Goal: Information Seeking & Learning: Learn about a topic

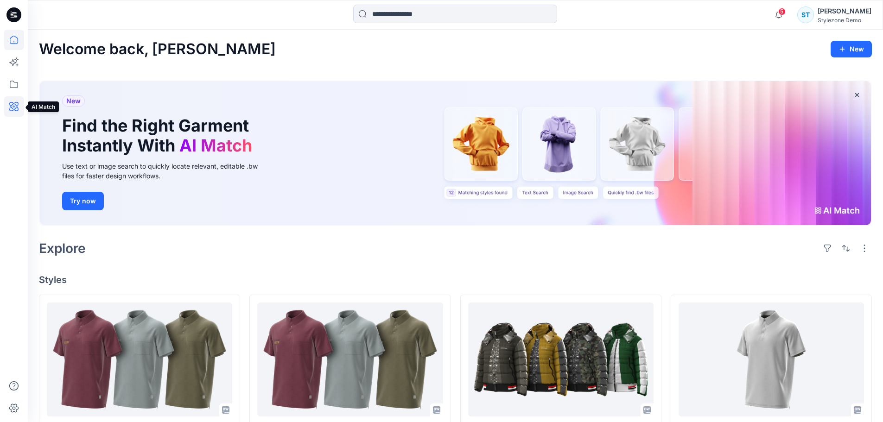
click at [15, 104] on icon at bounding box center [13, 106] width 9 height 9
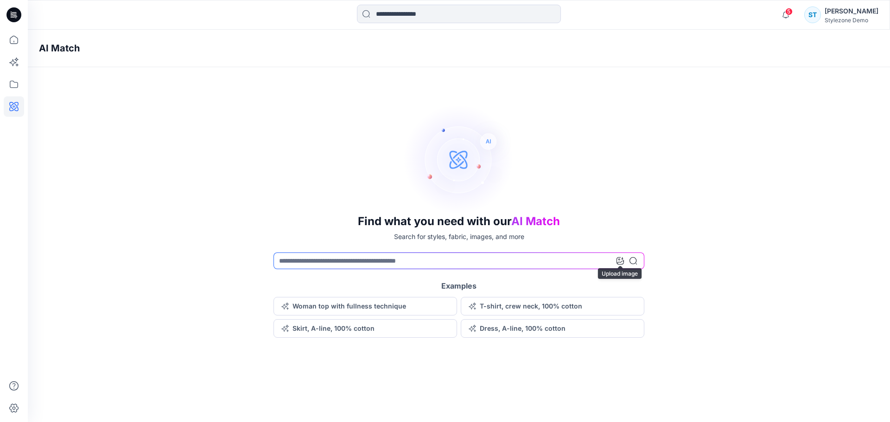
click at [618, 262] on icon at bounding box center [619, 260] width 7 height 7
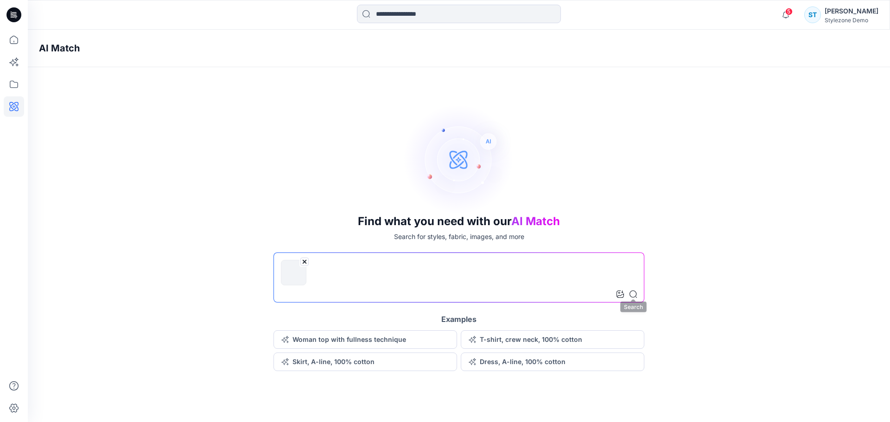
click at [630, 294] on icon at bounding box center [632, 294] width 7 height 7
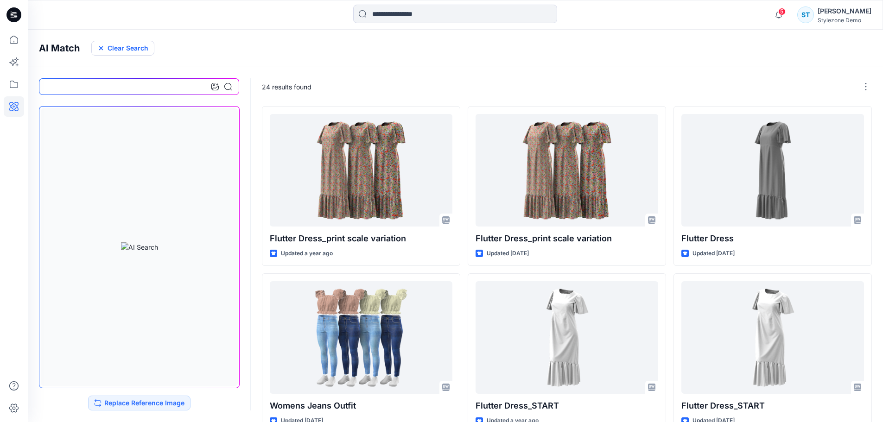
click at [133, 51] on button "Clear Search" at bounding box center [122, 48] width 63 height 15
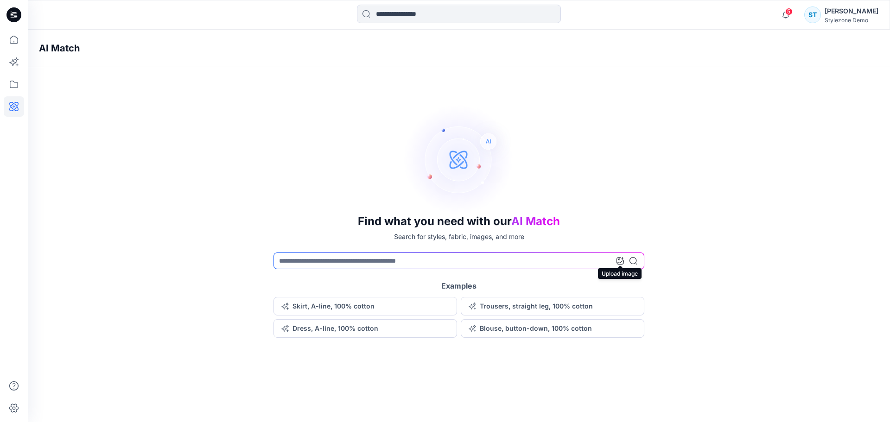
click at [619, 261] on icon at bounding box center [619, 260] width 7 height 7
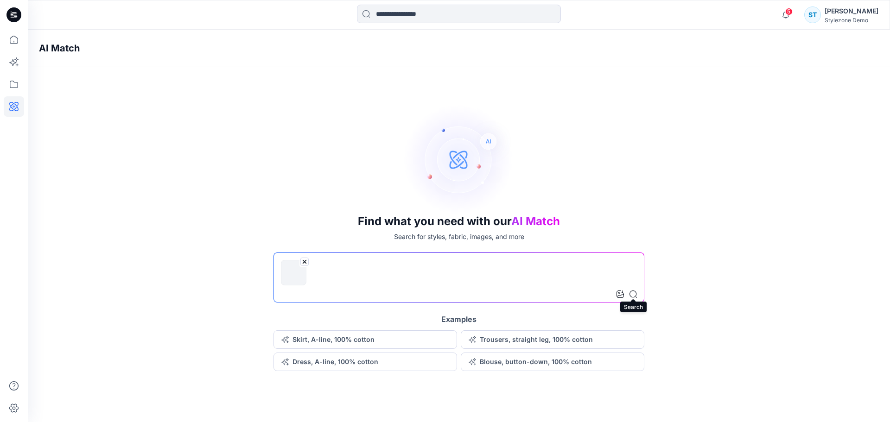
click at [634, 293] on icon at bounding box center [632, 294] width 7 height 7
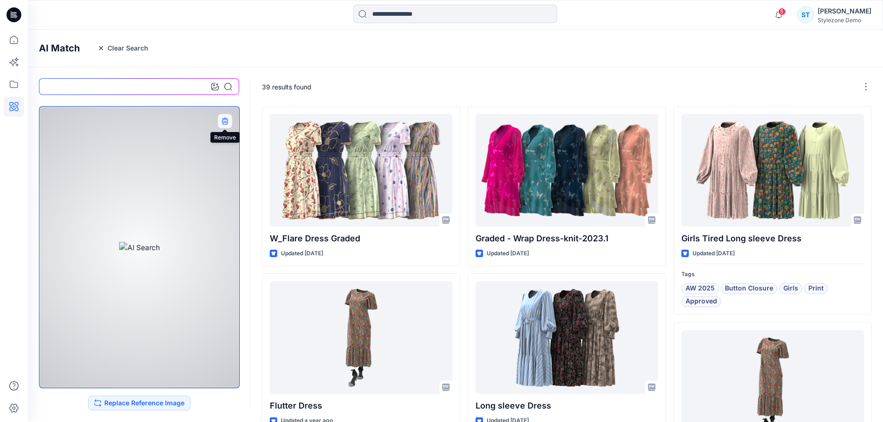
click at [228, 123] on button "button" at bounding box center [224, 121] width 15 height 15
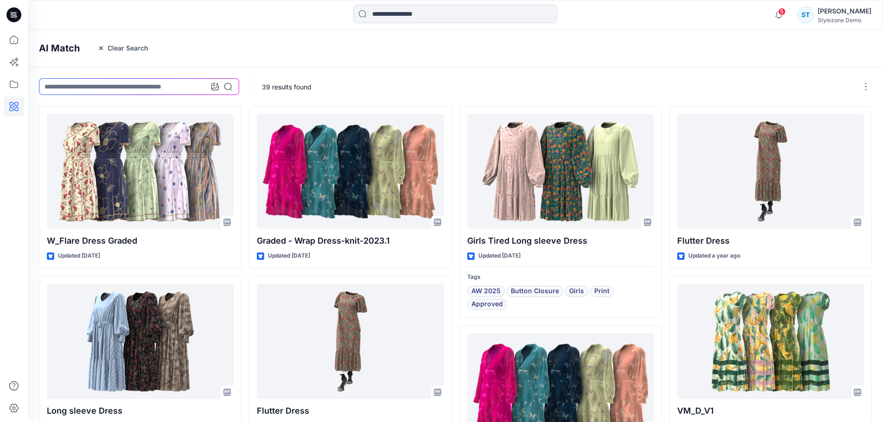
drag, startPoint x: 127, startPoint y: 49, endPoint x: 141, endPoint y: 57, distance: 15.4
click at [127, 49] on button "Clear Search" at bounding box center [122, 48] width 63 height 15
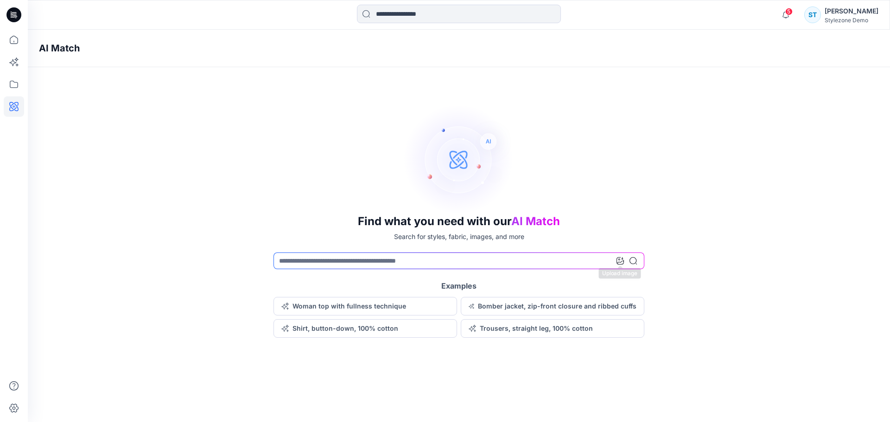
click at [618, 262] on icon at bounding box center [619, 260] width 7 height 7
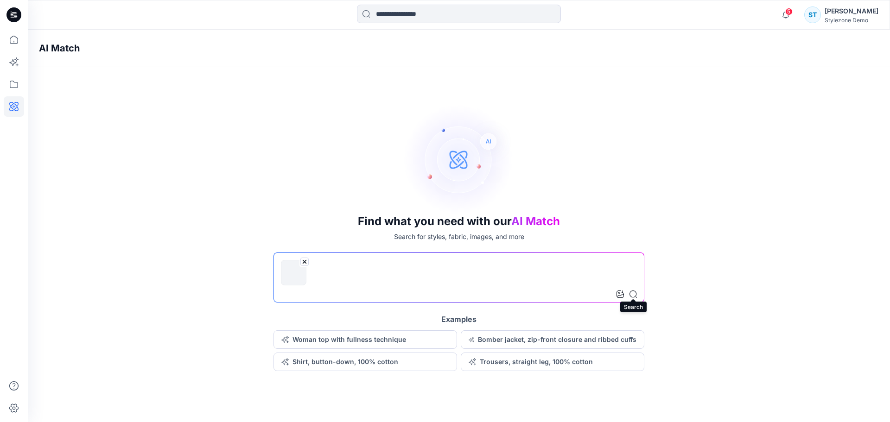
click at [631, 292] on icon at bounding box center [632, 294] width 7 height 7
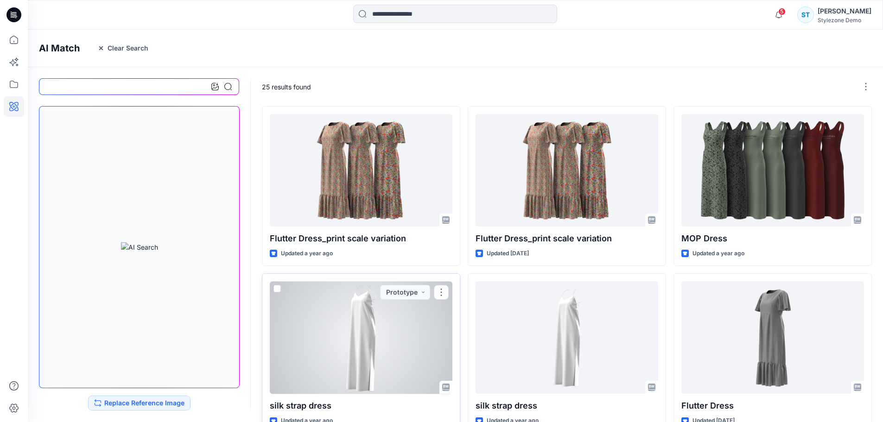
click at [427, 349] on div at bounding box center [361, 337] width 183 height 113
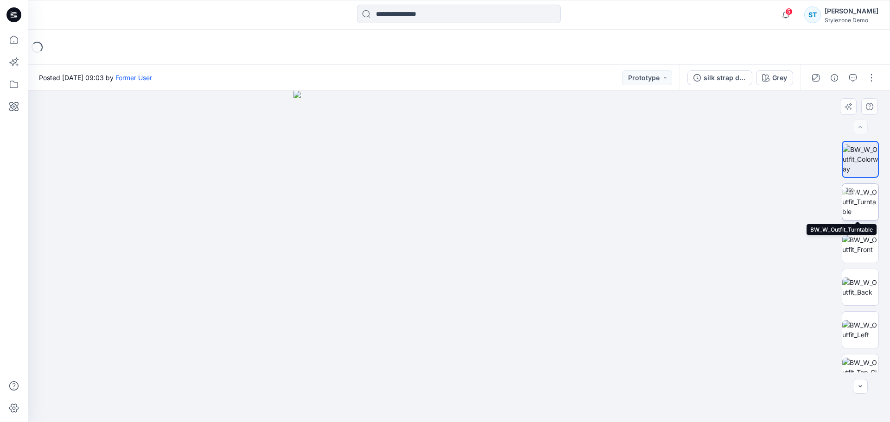
click at [863, 204] on img at bounding box center [860, 201] width 36 height 29
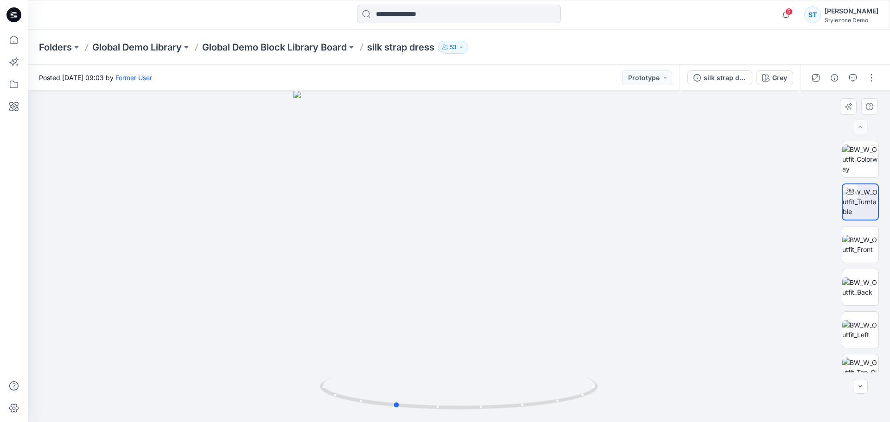
drag, startPoint x: 549, startPoint y: 301, endPoint x: 469, endPoint y: 305, distance: 80.2
click at [482, 315] on div at bounding box center [459, 256] width 862 height 331
click at [16, 97] on icon at bounding box center [14, 106] width 20 height 20
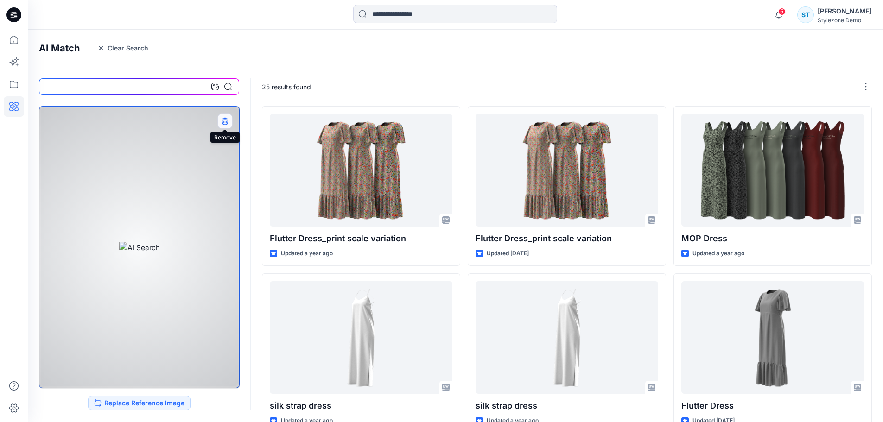
click at [224, 118] on icon "button" at bounding box center [225, 120] width 6 height 6
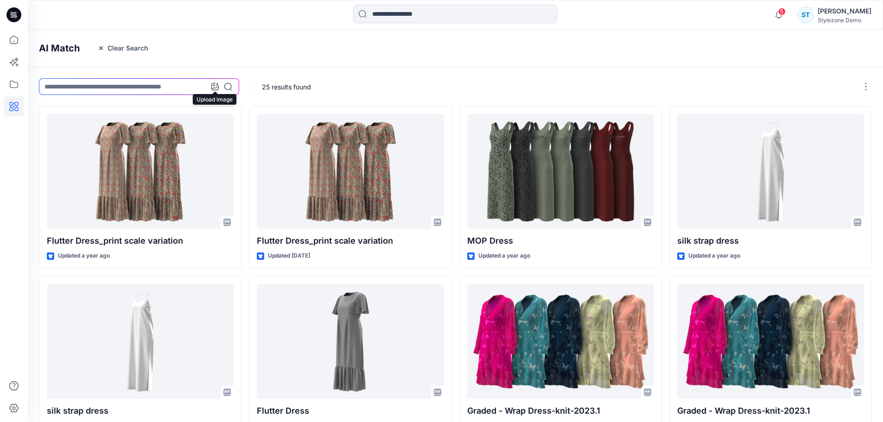
click at [216, 85] on icon at bounding box center [214, 86] width 7 height 7
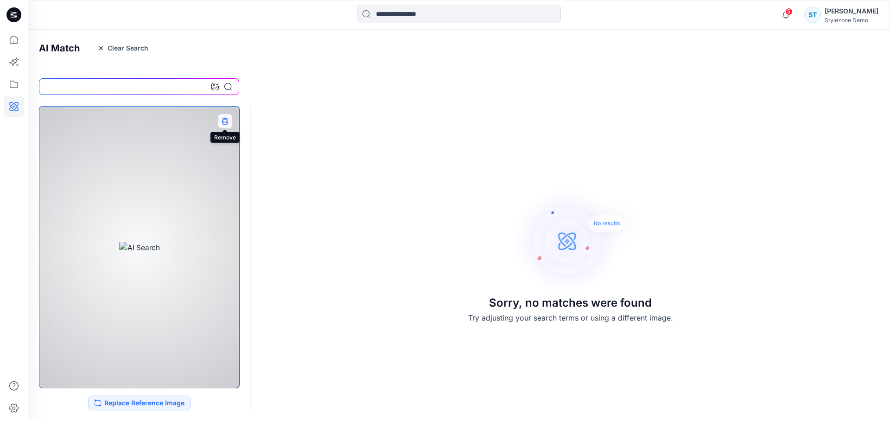
click at [222, 118] on icon "button" at bounding box center [224, 120] width 7 height 7
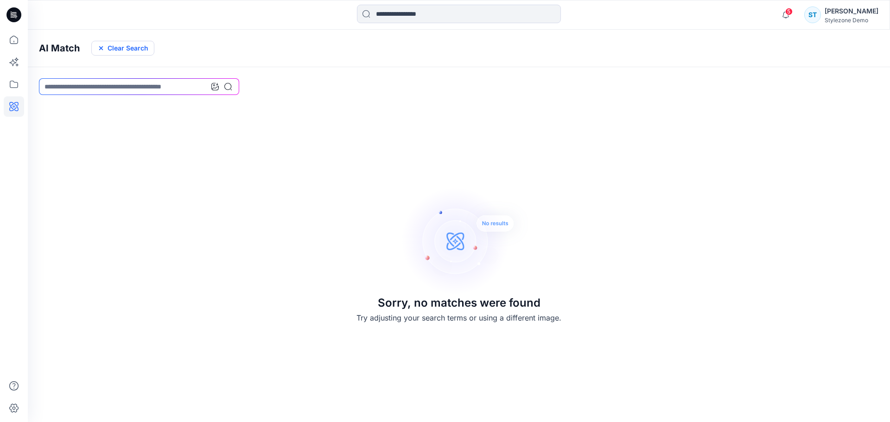
click at [104, 51] on button "Clear Search" at bounding box center [122, 48] width 63 height 15
